Goal: Task Accomplishment & Management: Use online tool/utility

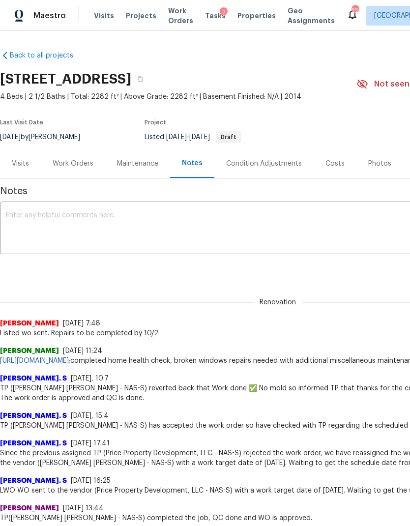
click at [106, 15] on span "Visits" at bounding box center [104, 16] width 20 height 10
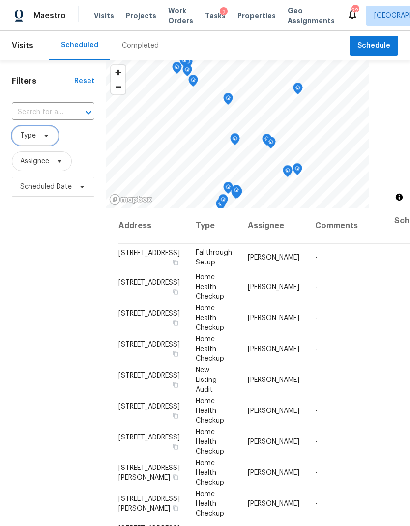
click at [47, 141] on span "Type" at bounding box center [35, 136] width 47 height 20
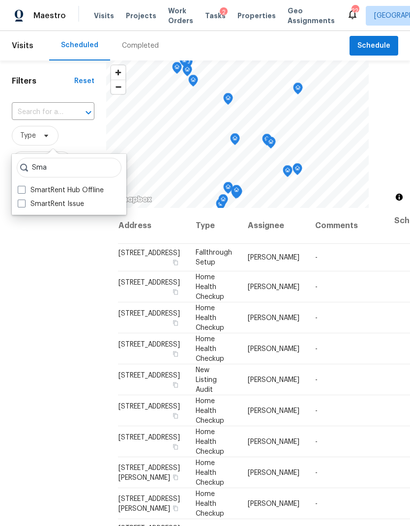
type input "Sma"
click at [67, 207] on label "SmartRent Issue" at bounding box center [51, 204] width 66 height 10
click at [24, 205] on input "SmartRent Issue" at bounding box center [21, 202] width 6 height 6
checkbox input "true"
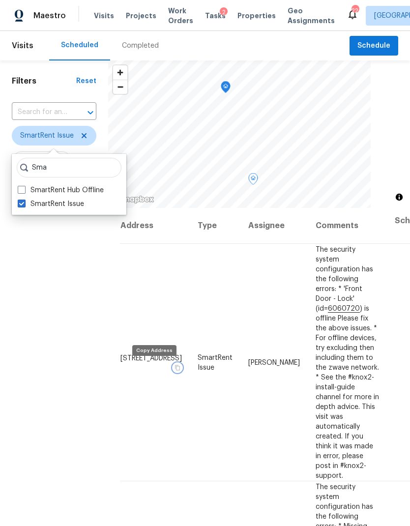
click at [174, 370] on icon "button" at bounding box center [177, 367] width 6 height 6
